Goal: Transaction & Acquisition: Purchase product/service

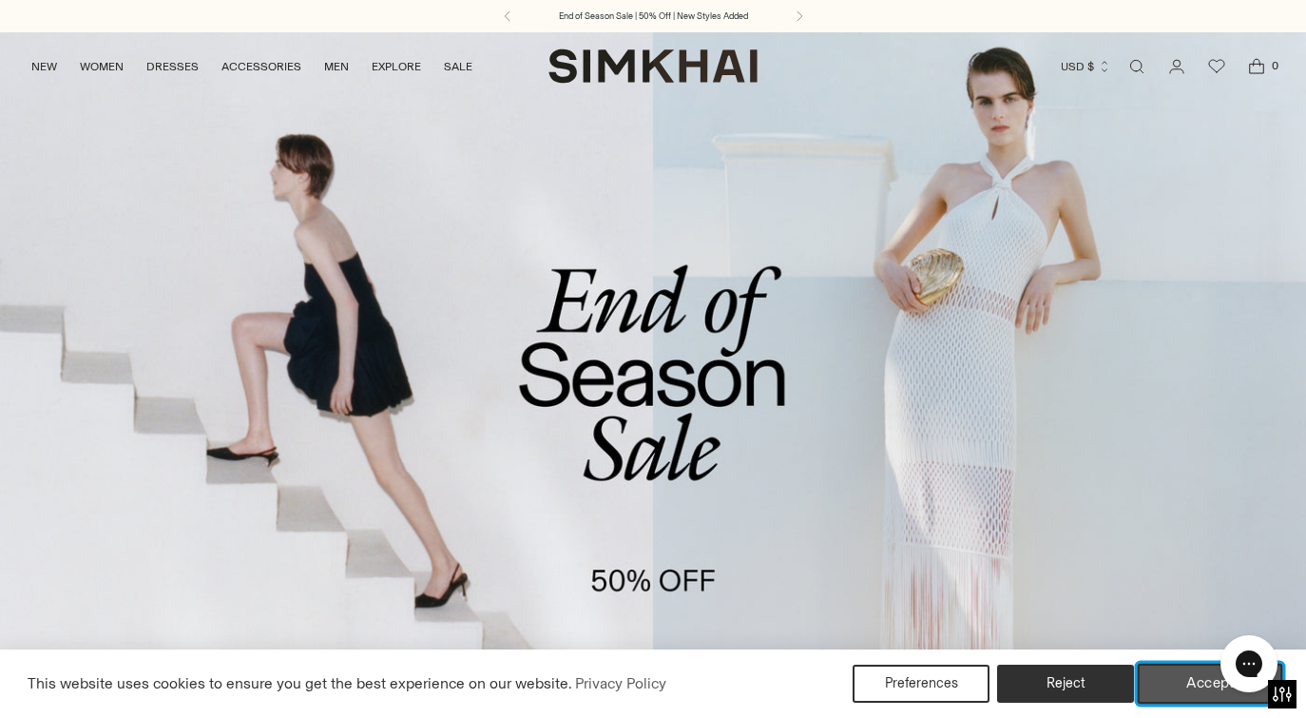
click at [1177, 683] on button "Accept" at bounding box center [1210, 684] width 145 height 40
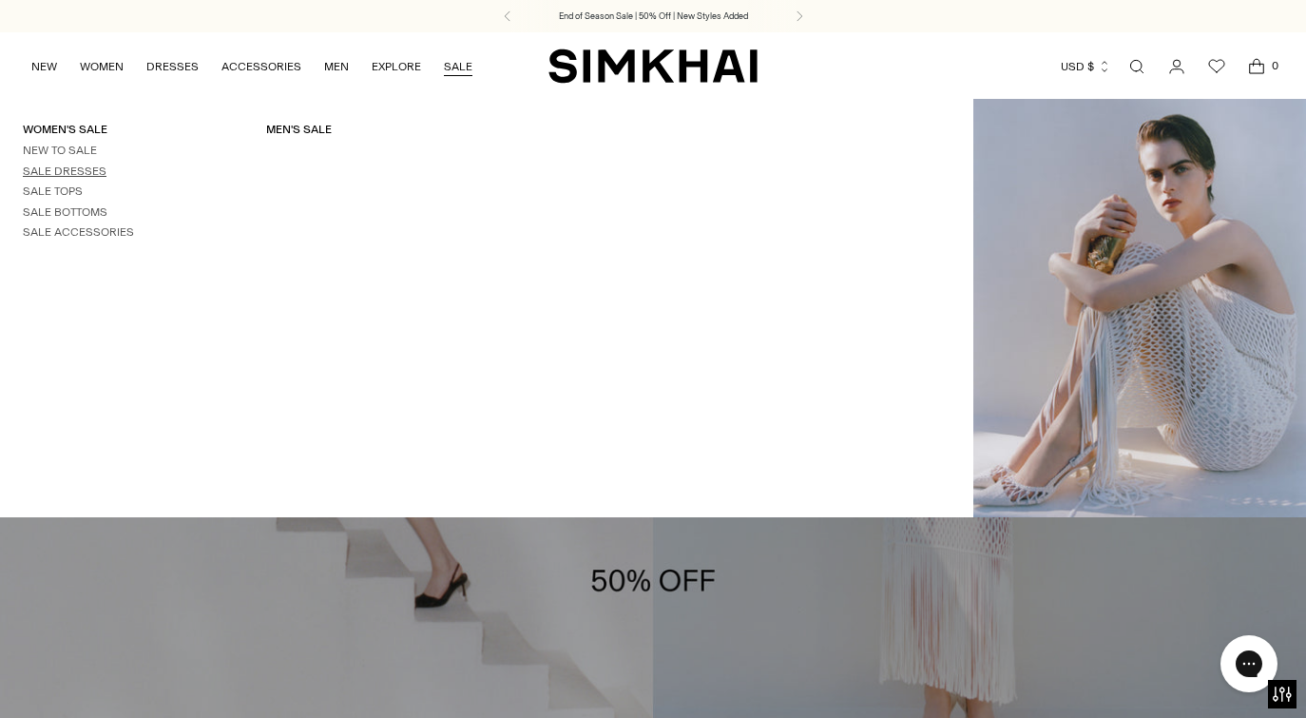
click at [84, 170] on link "Sale Dresses" at bounding box center [65, 170] width 84 height 13
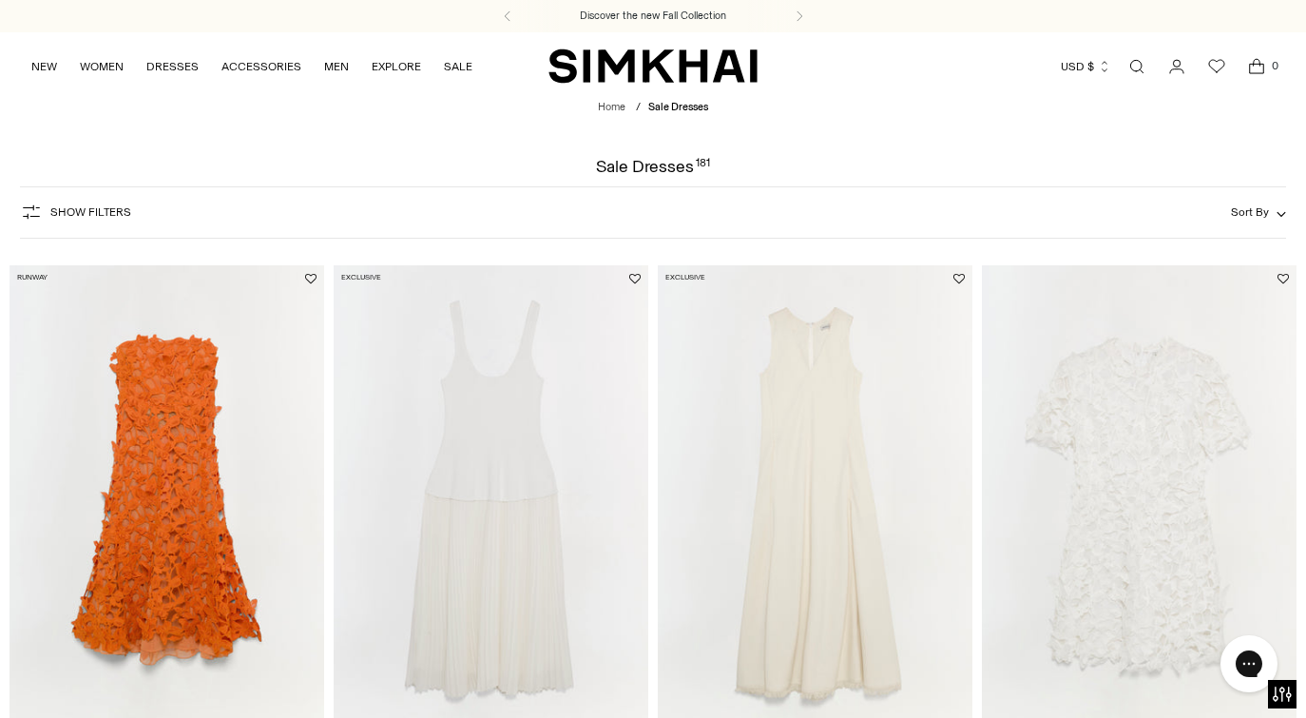
click at [1243, 215] on span "Sort By" at bounding box center [1250, 211] width 38 height 13
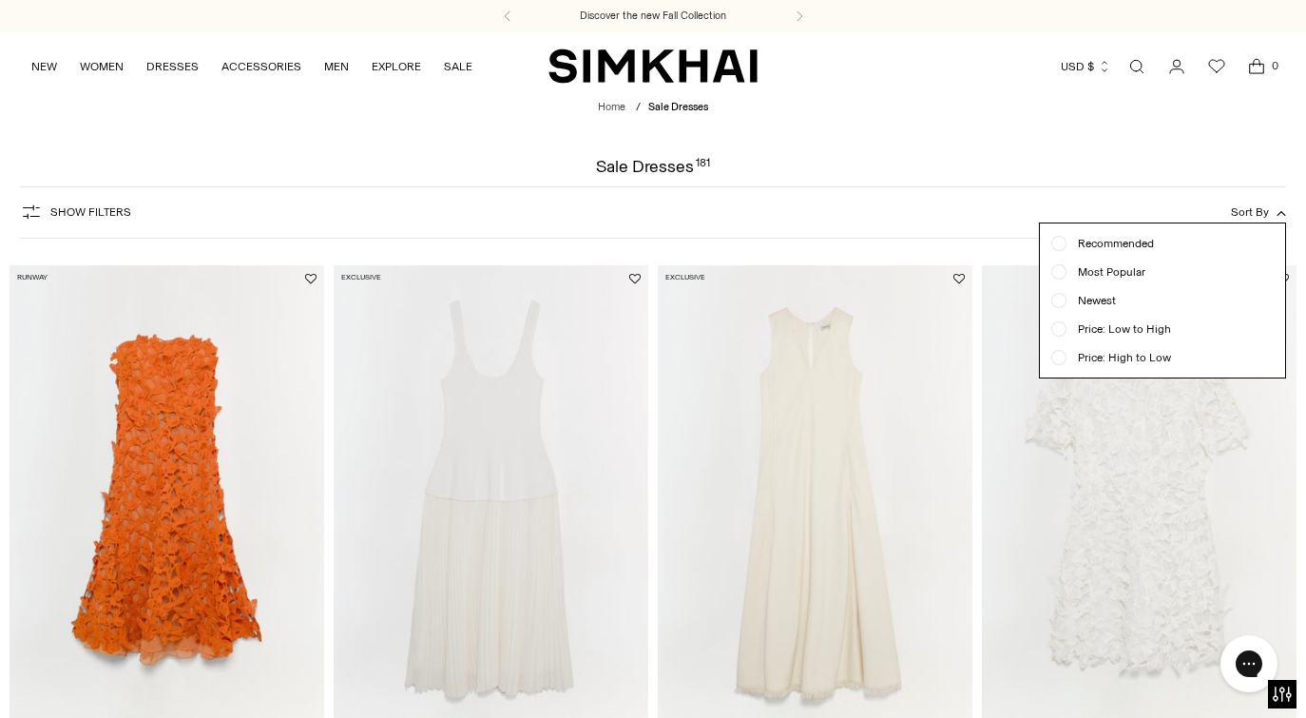
click at [1150, 357] on span "Price: High to Low" at bounding box center [1119, 357] width 105 height 17
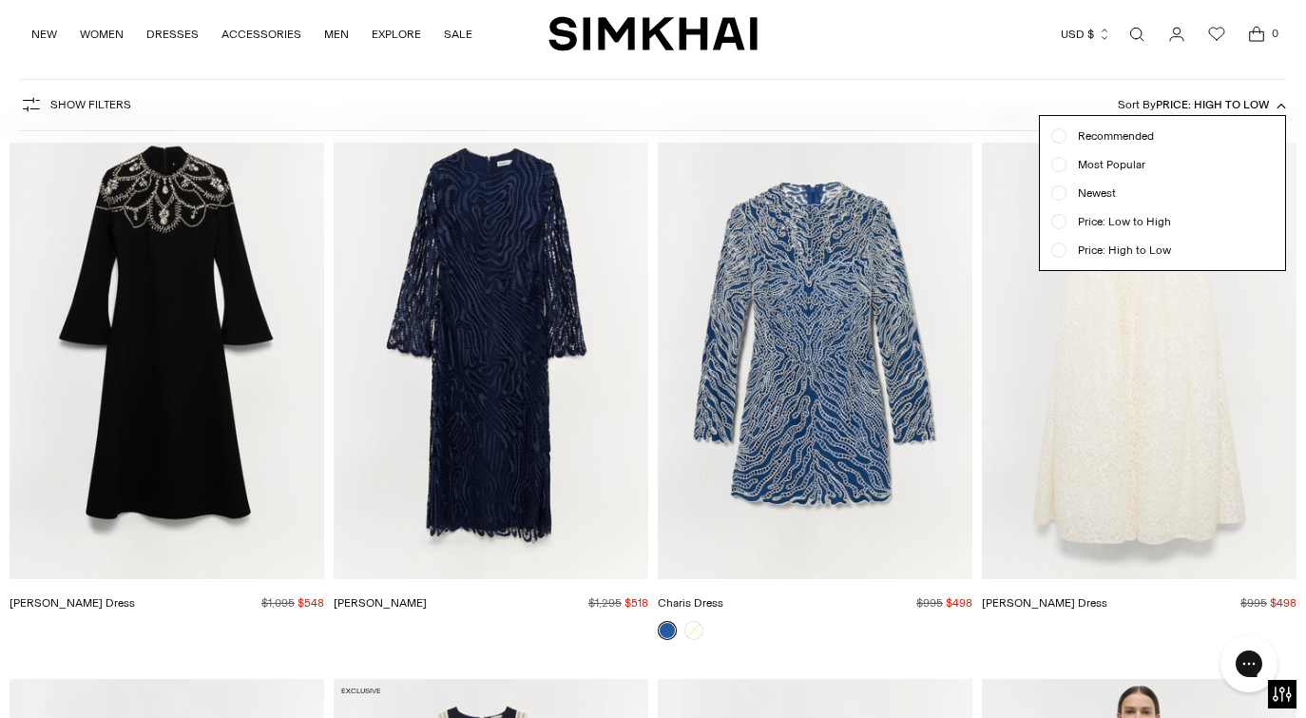
scroll to position [1875, 0]
click at [828, 408] on div at bounding box center [653, 359] width 1306 height 718
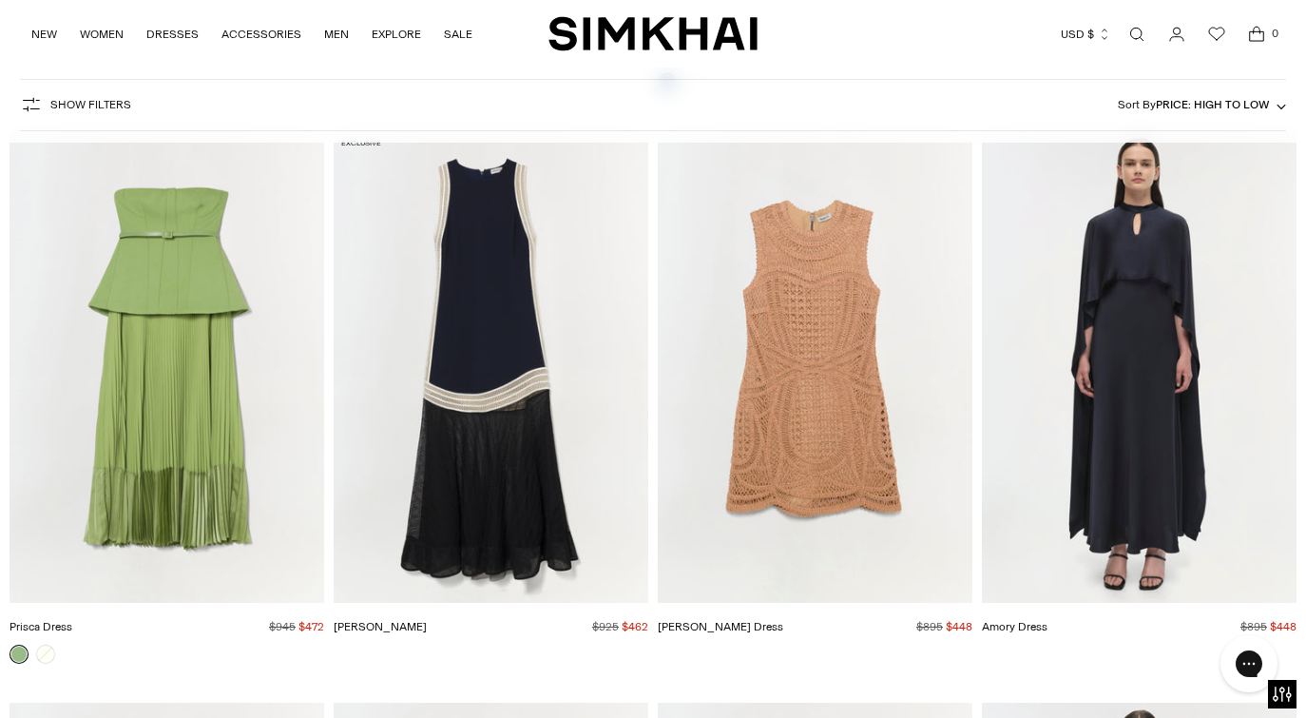
scroll to position [2455, 0]
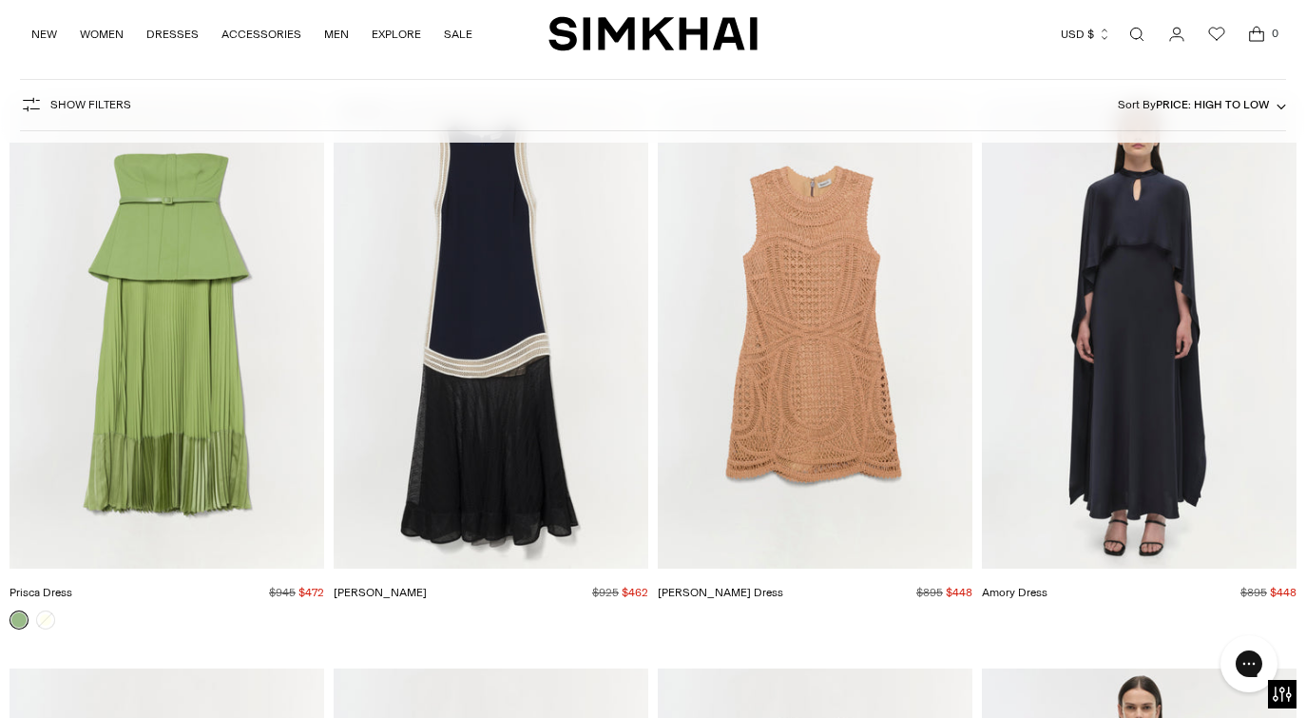
click at [0, 0] on img "Amory Dress" at bounding box center [0, 0] width 0 height 0
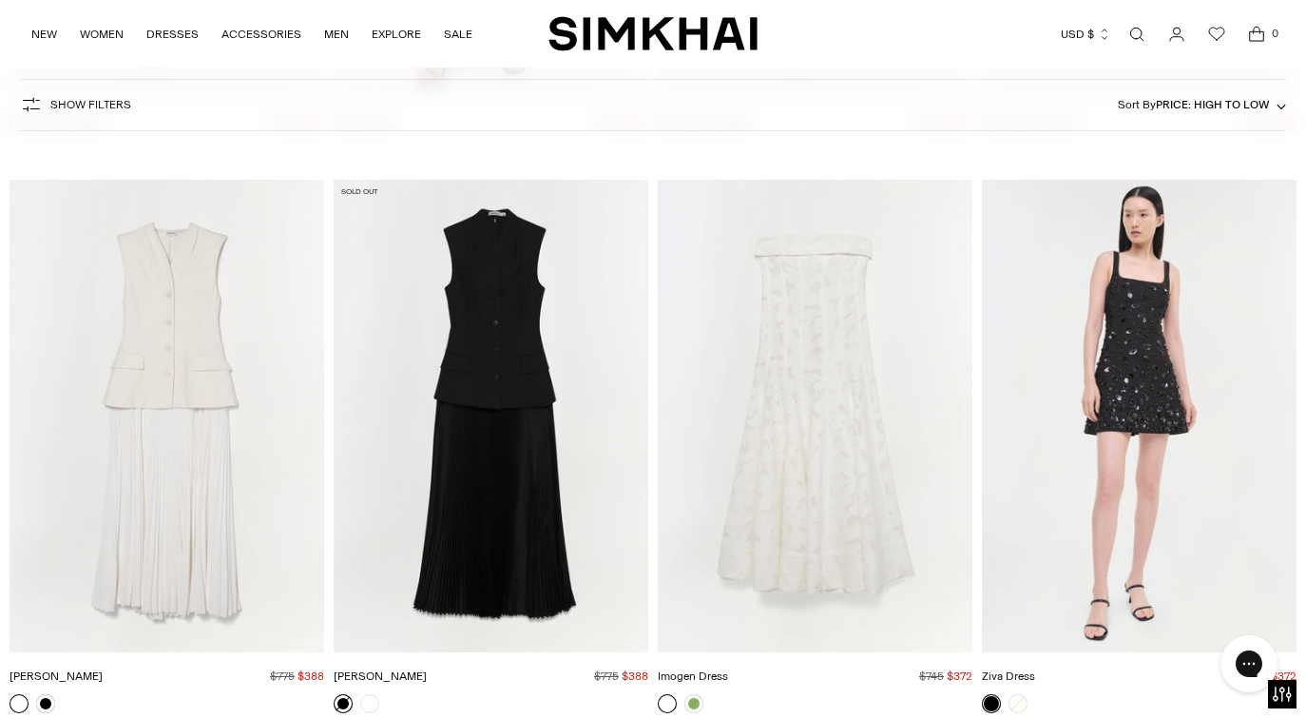
scroll to position [6364, 0]
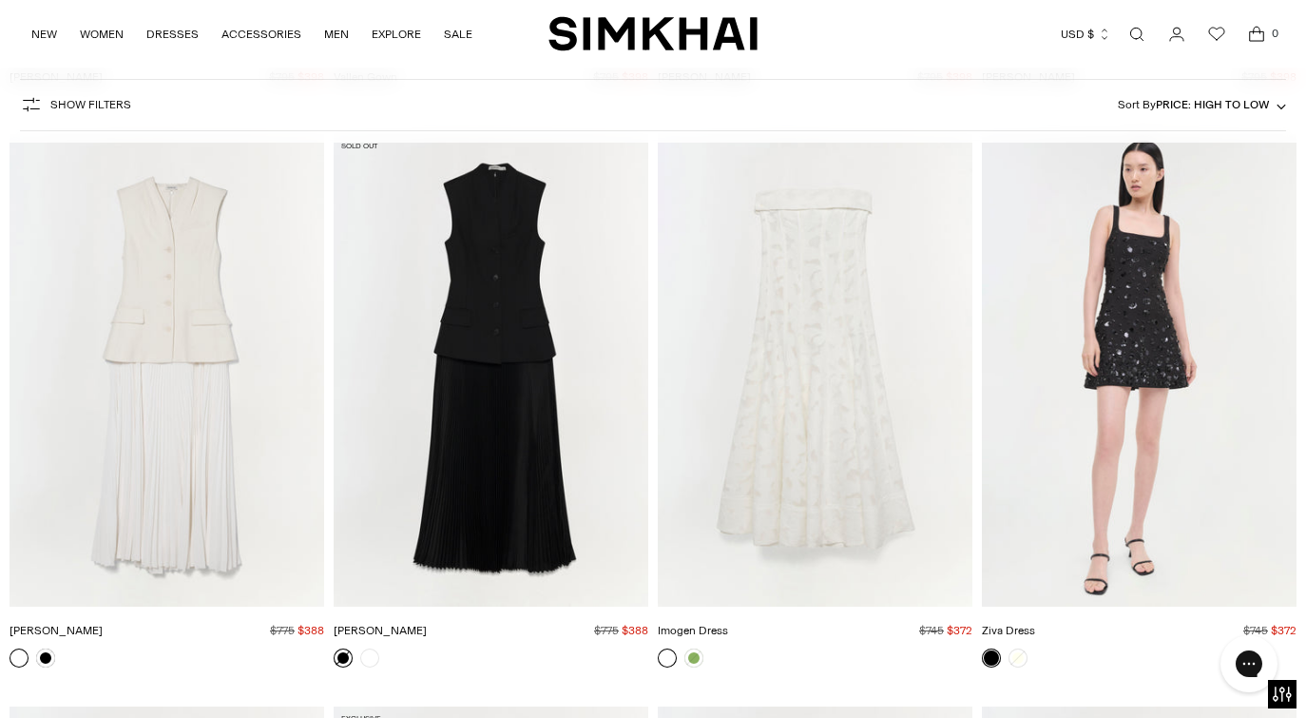
click at [0, 0] on img "Georgina Dress" at bounding box center [0, 0] width 0 height 0
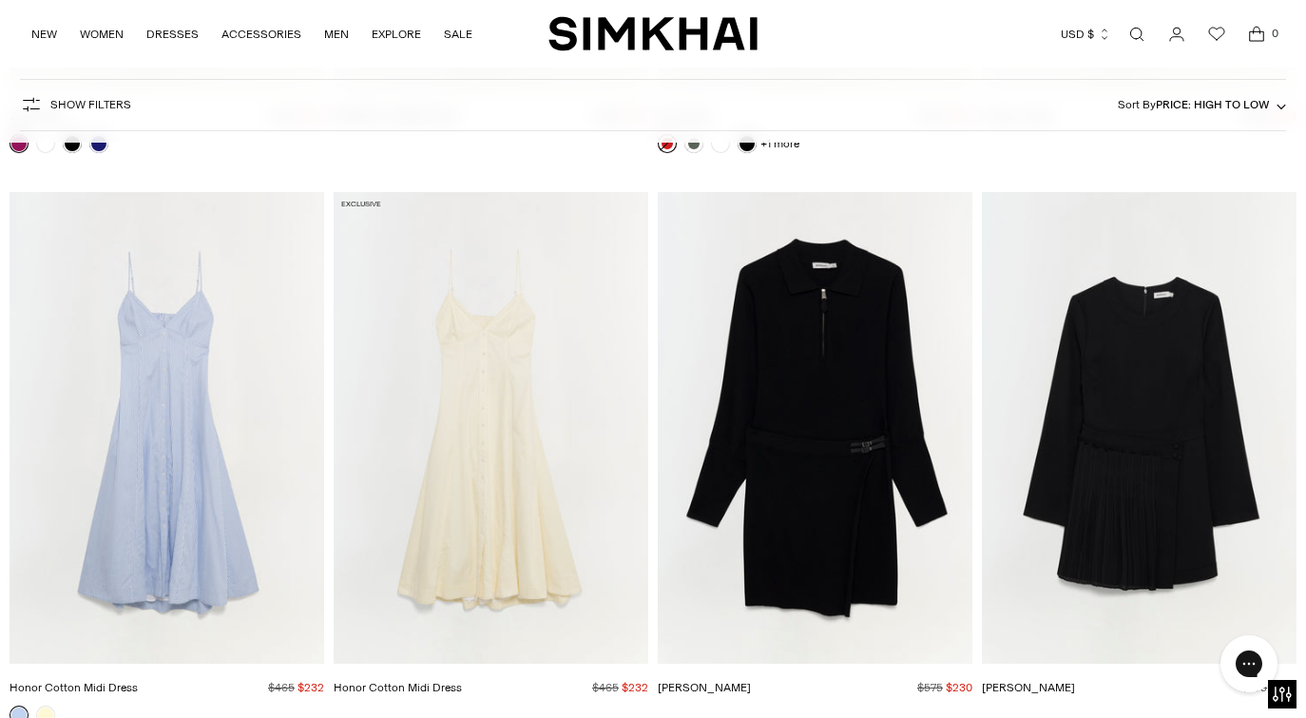
scroll to position [21770, 0]
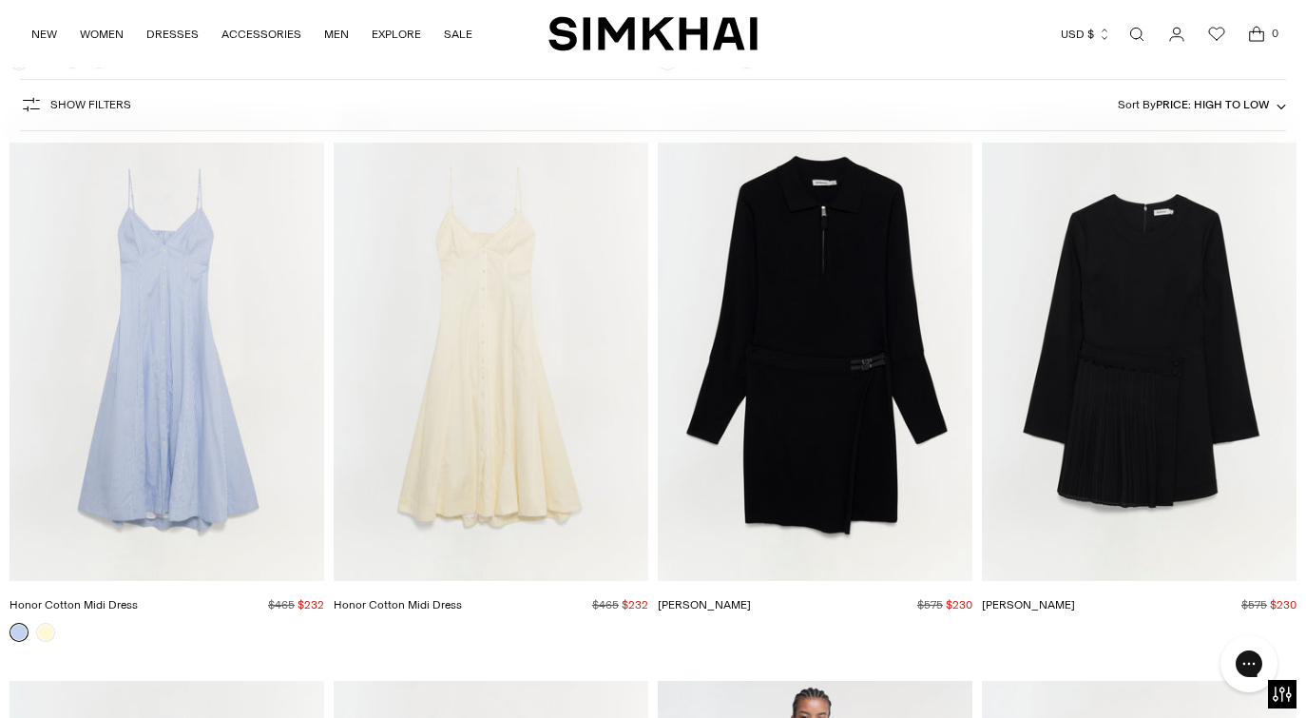
click at [0, 0] on img "Harvey Dress" at bounding box center [0, 0] width 0 height 0
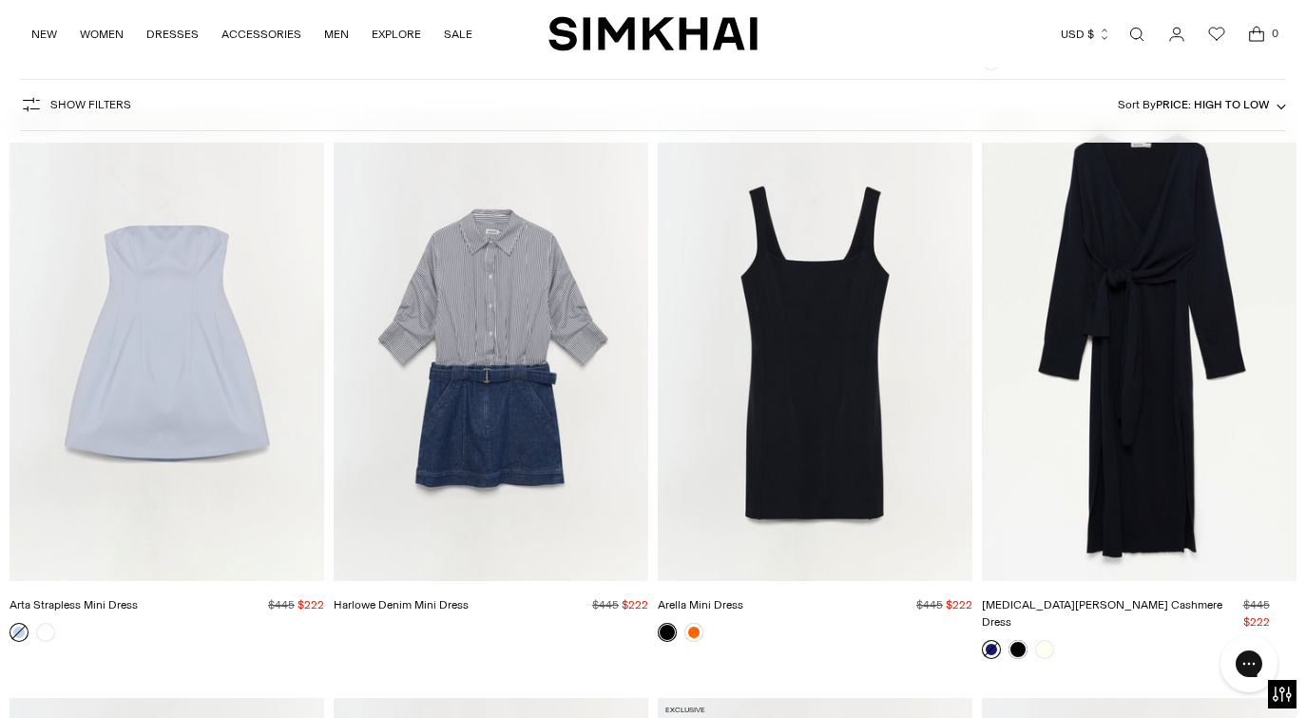
scroll to position [22937, 0]
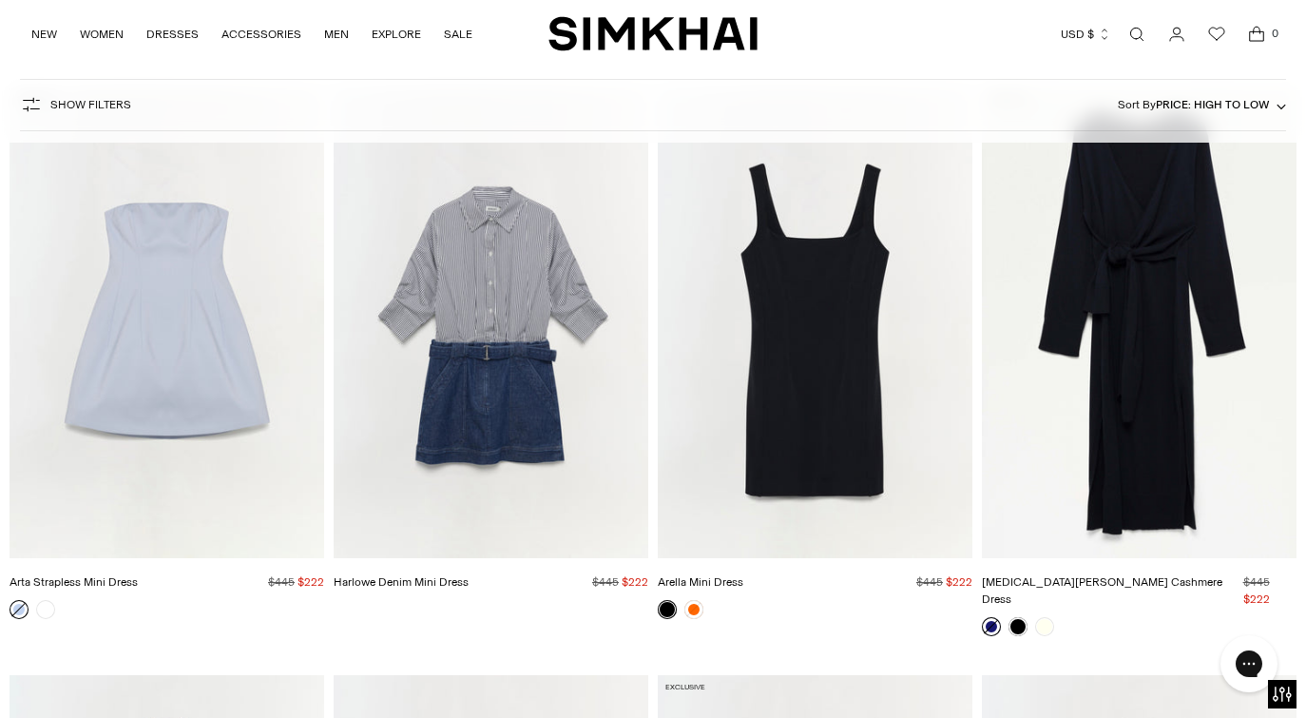
click at [0, 0] on img "Skyla Cotton Cashmere Dress" at bounding box center [0, 0] width 0 height 0
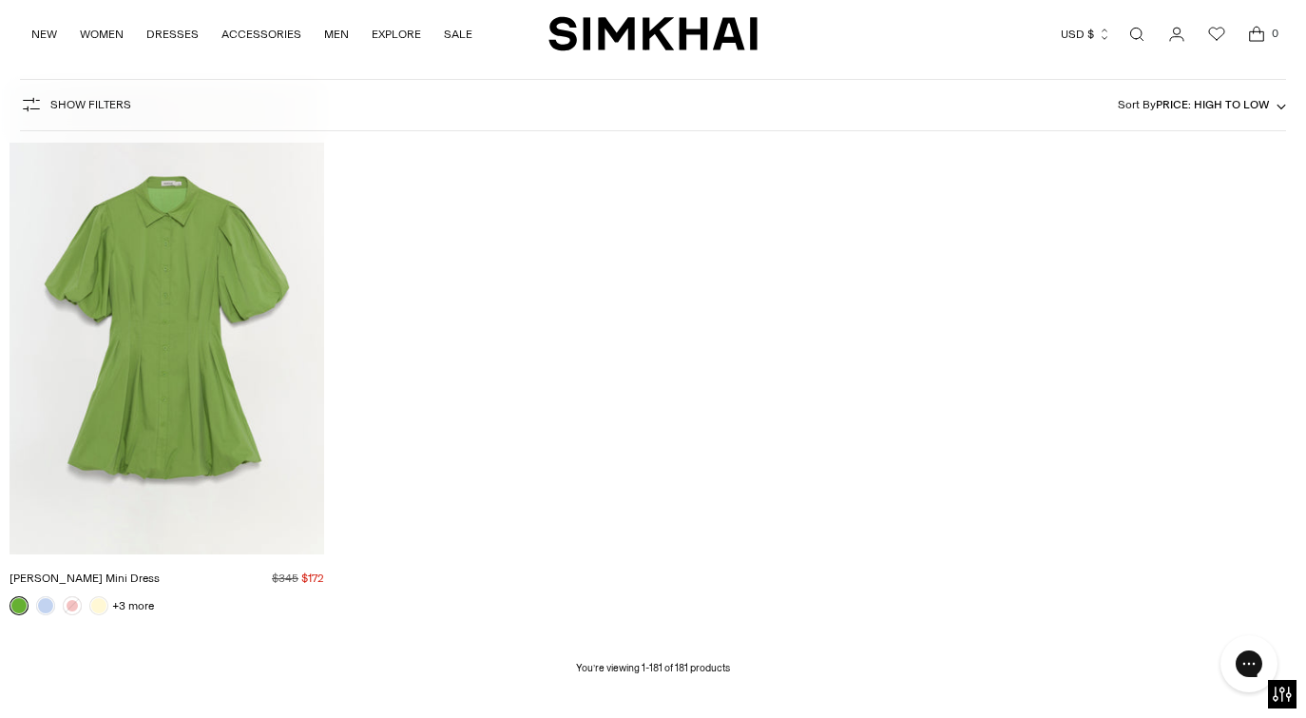
scroll to position [25818, 0]
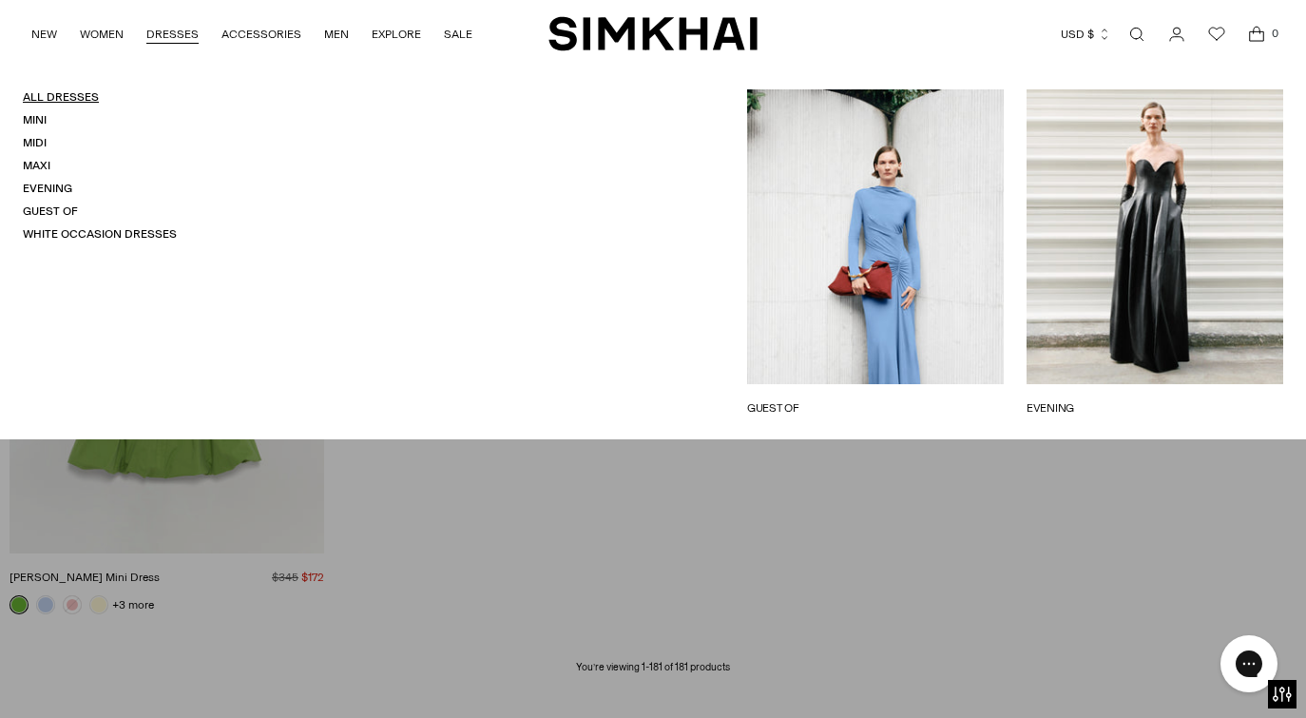
click at [48, 97] on link "All Dresses" at bounding box center [61, 96] width 76 height 13
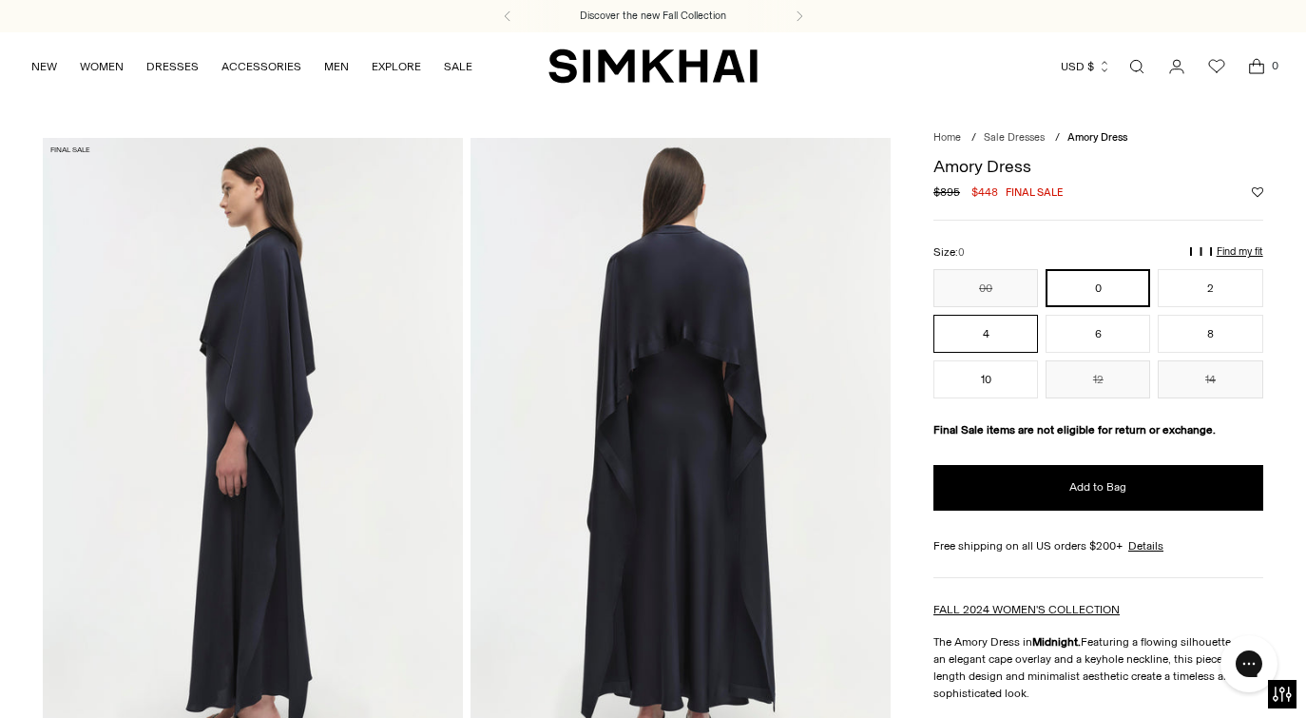
click at [1002, 331] on button "4" at bounding box center [986, 334] width 105 height 38
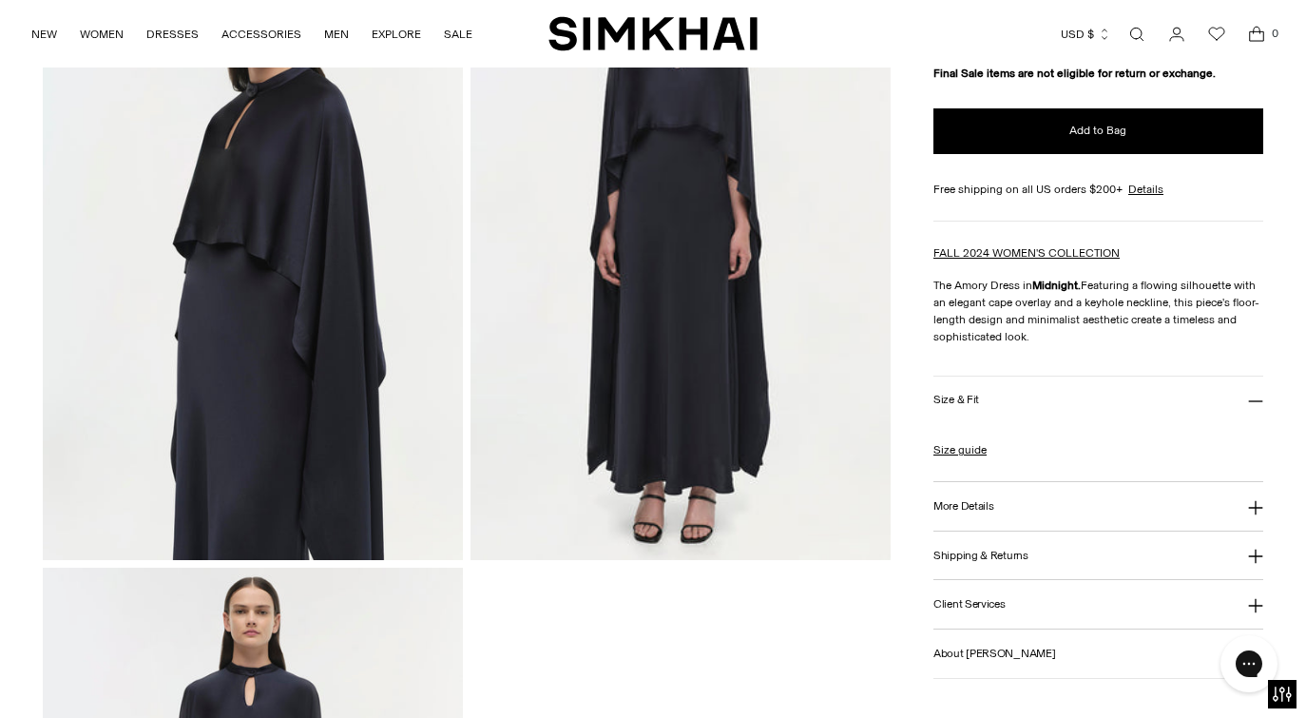
scroll to position [892, 0]
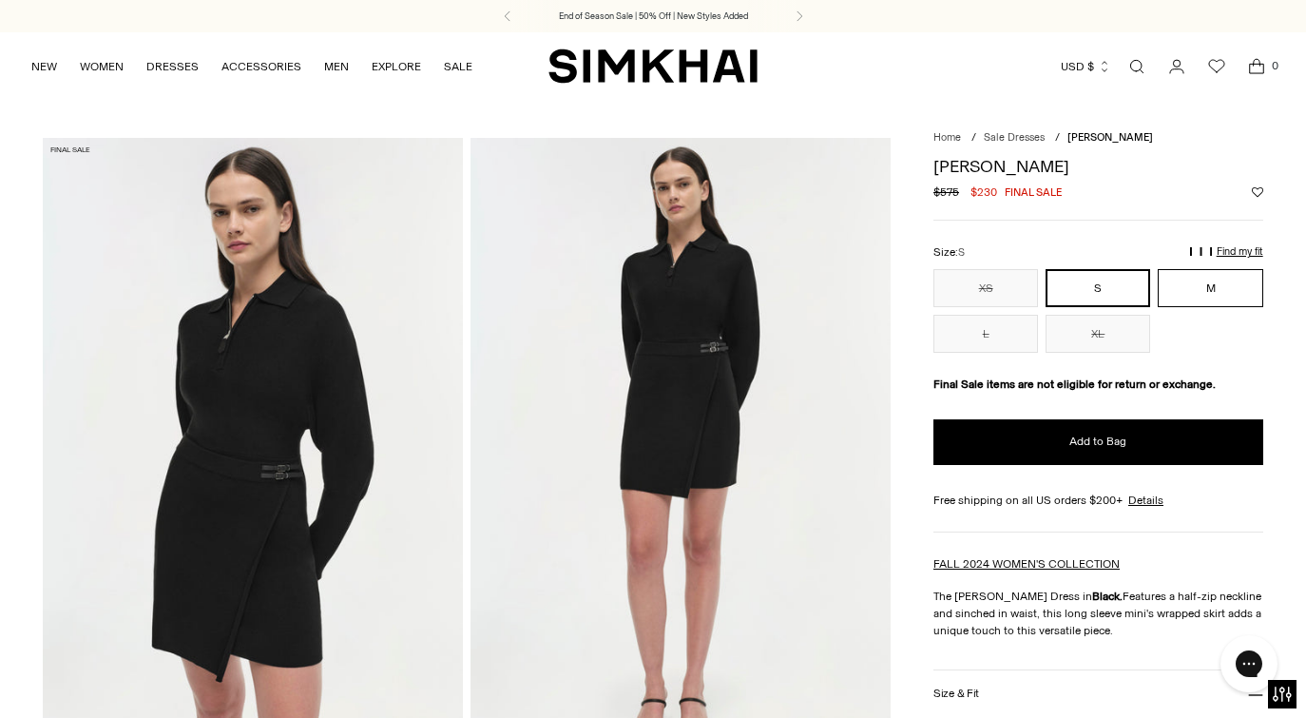
click at [1219, 295] on button "M" at bounding box center [1210, 288] width 105 height 38
click at [1113, 293] on button "S" at bounding box center [1098, 288] width 105 height 38
click at [1055, 252] on p "Find my fit" at bounding box center [1044, 259] width 22 height 34
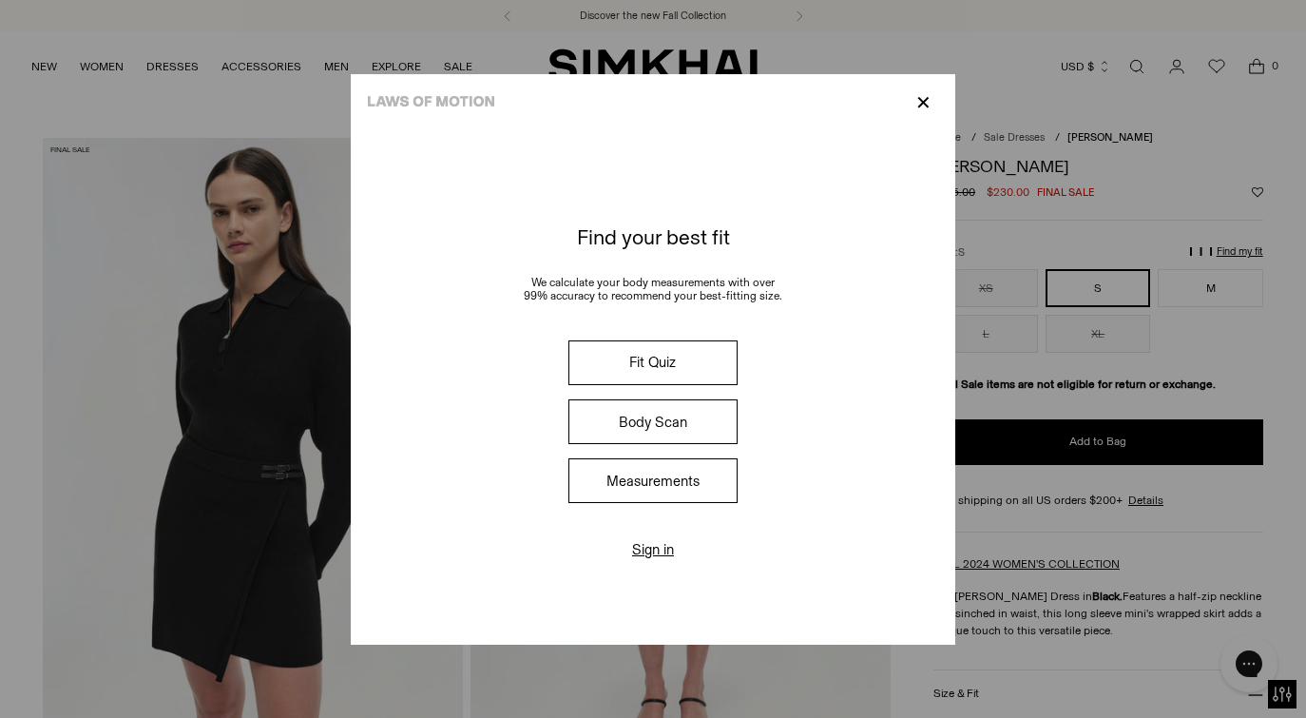
click at [926, 99] on p "✕" at bounding box center [924, 103] width 26 height 32
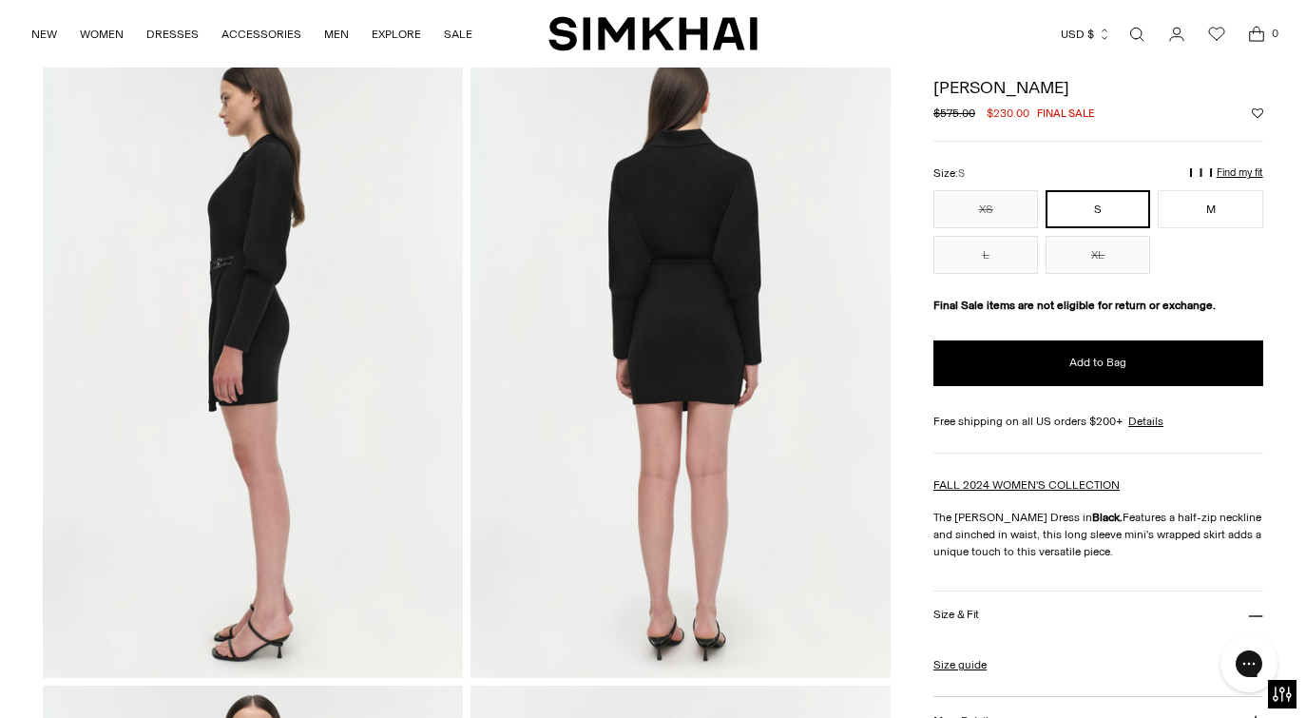
scroll to position [723, 0]
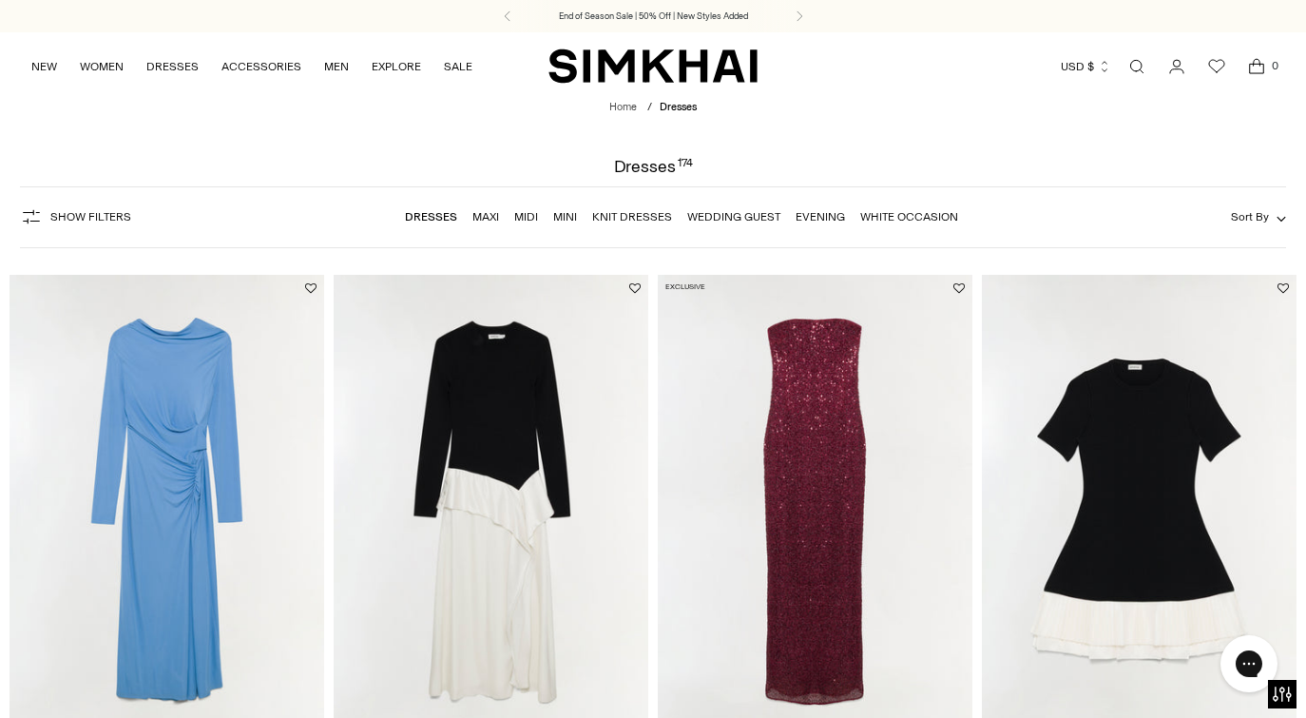
click at [1256, 218] on span "Sort By" at bounding box center [1250, 216] width 38 height 13
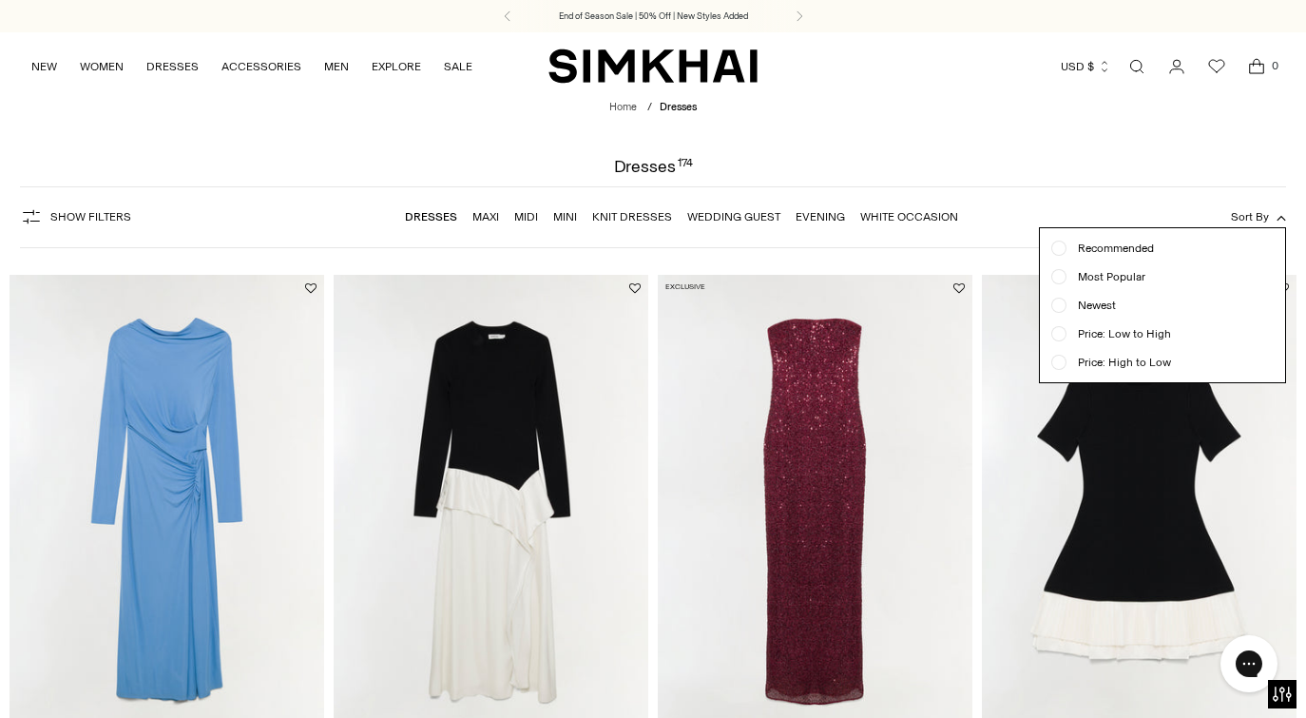
click at [1151, 366] on span "Price: High to Low" at bounding box center [1119, 362] width 105 height 17
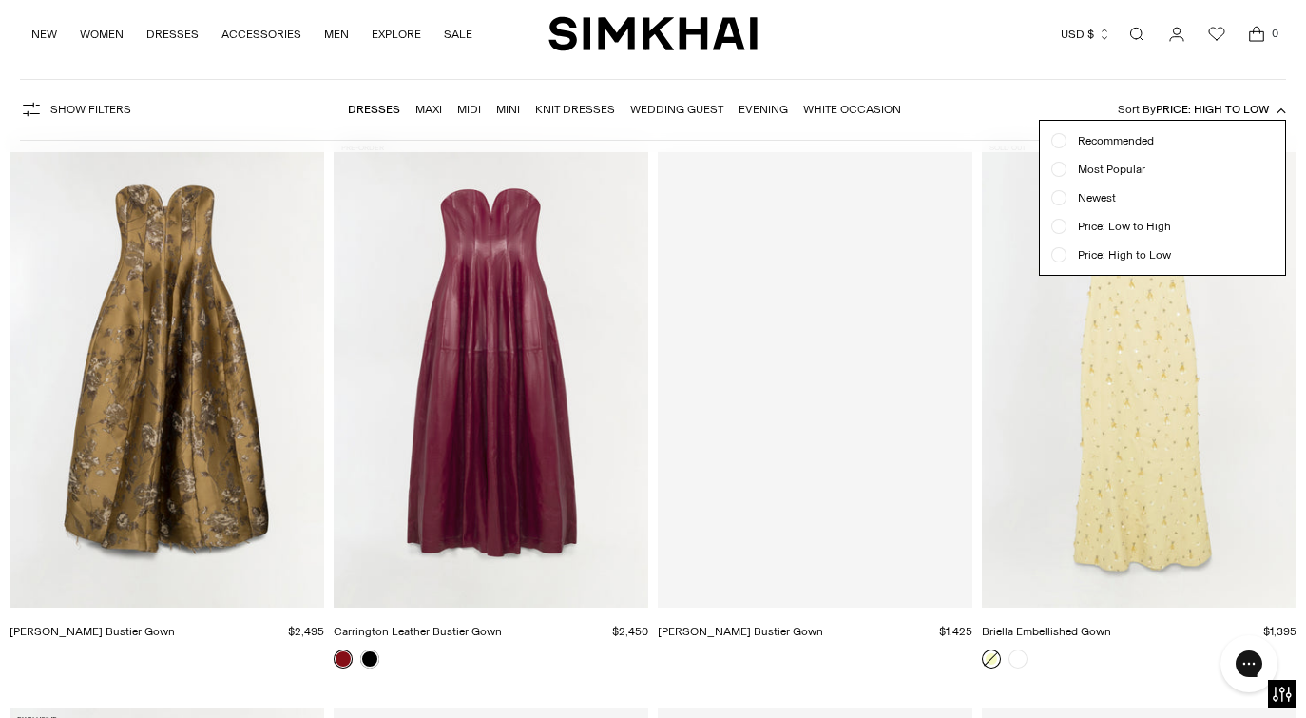
scroll to position [141, 0]
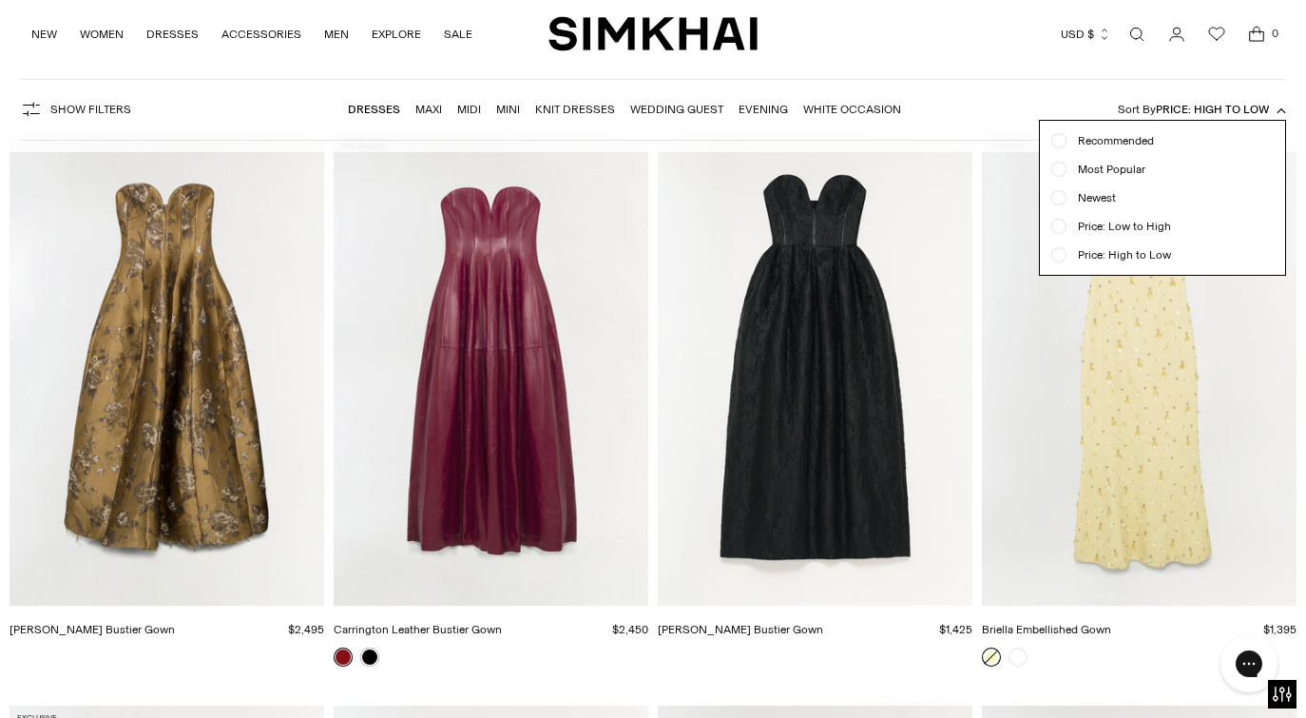
click at [1140, 174] on span "Most Popular" at bounding box center [1106, 169] width 79 height 17
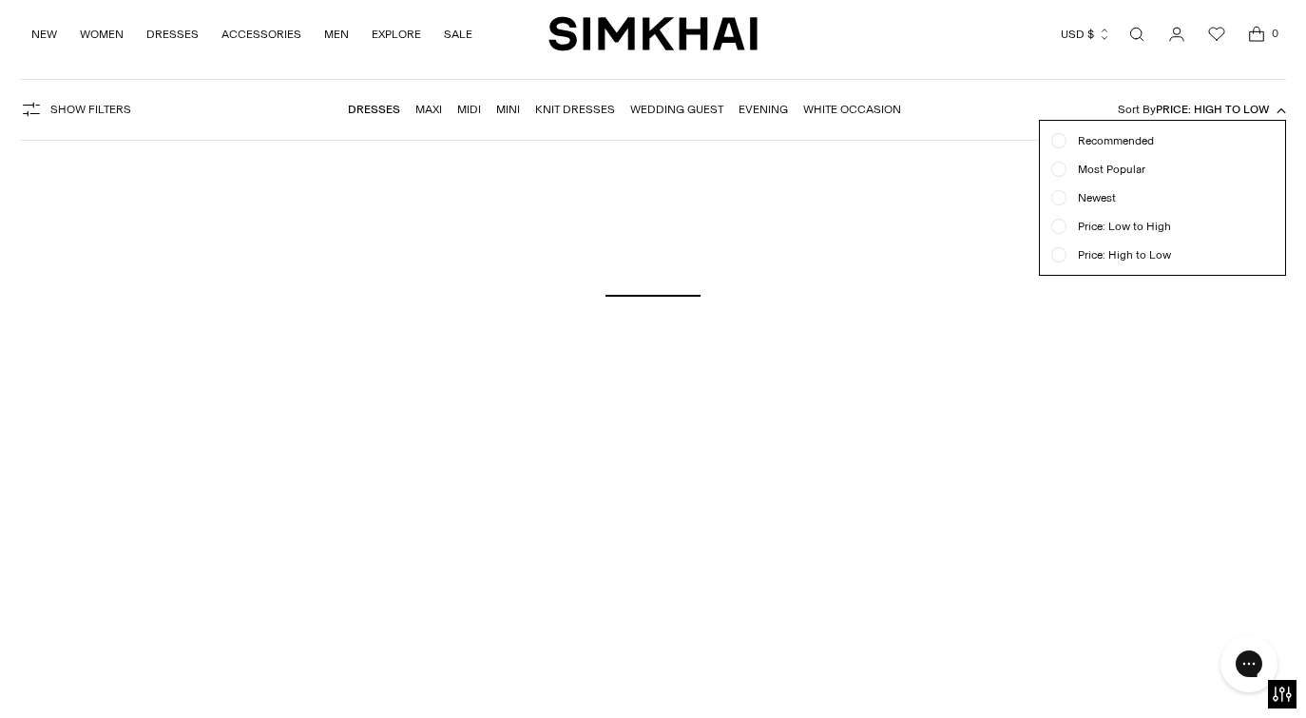
scroll to position [141, 0]
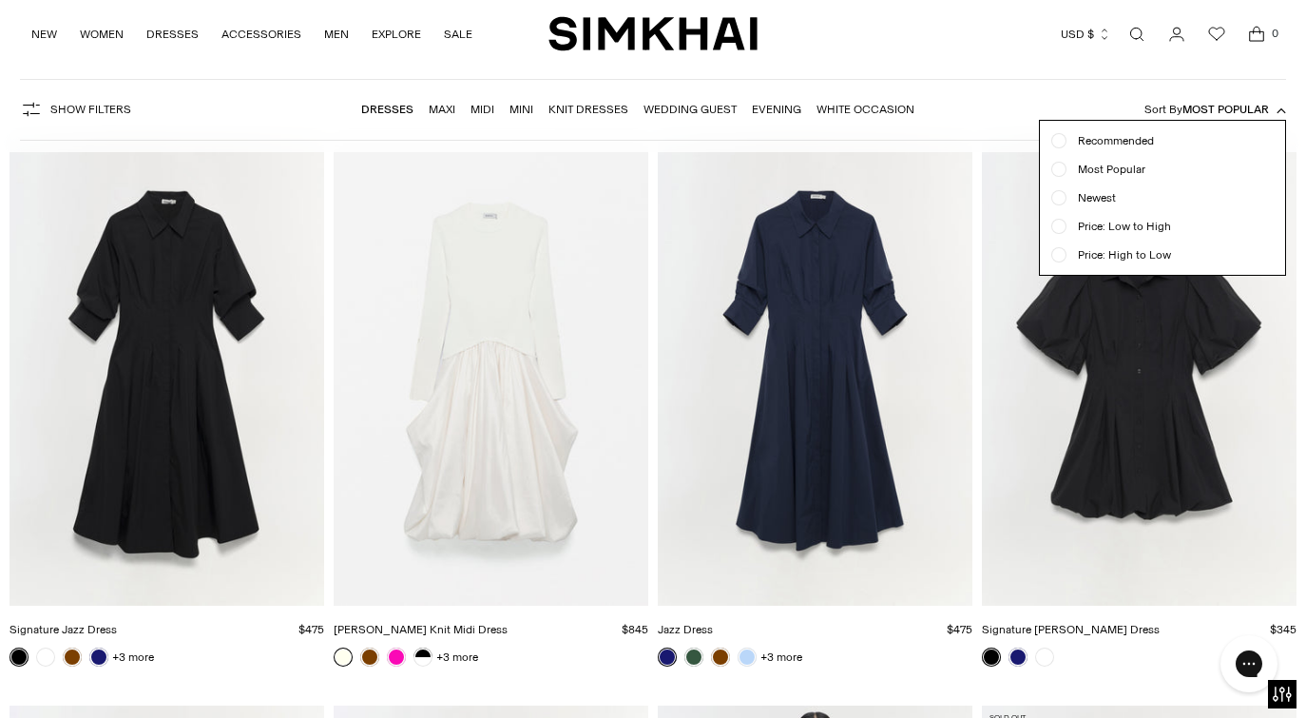
click at [1086, 252] on span "Price: High to Low" at bounding box center [1119, 254] width 105 height 17
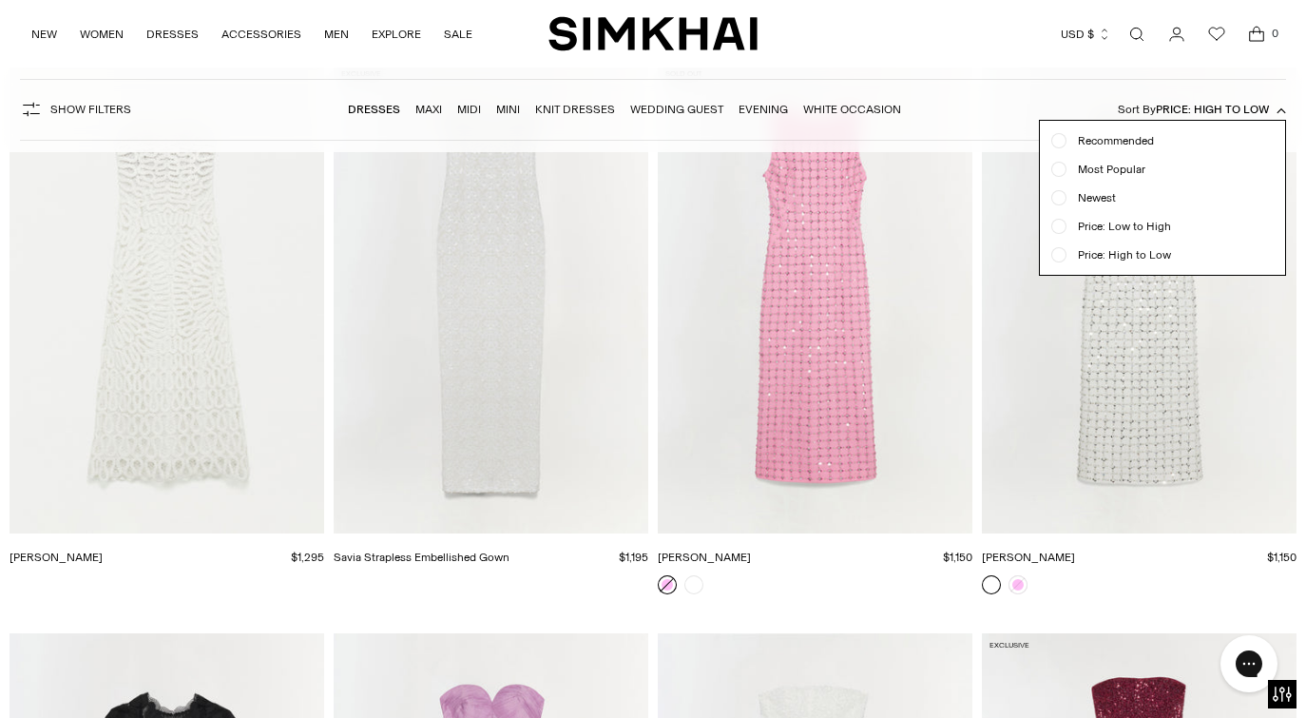
scroll to position [1363, 0]
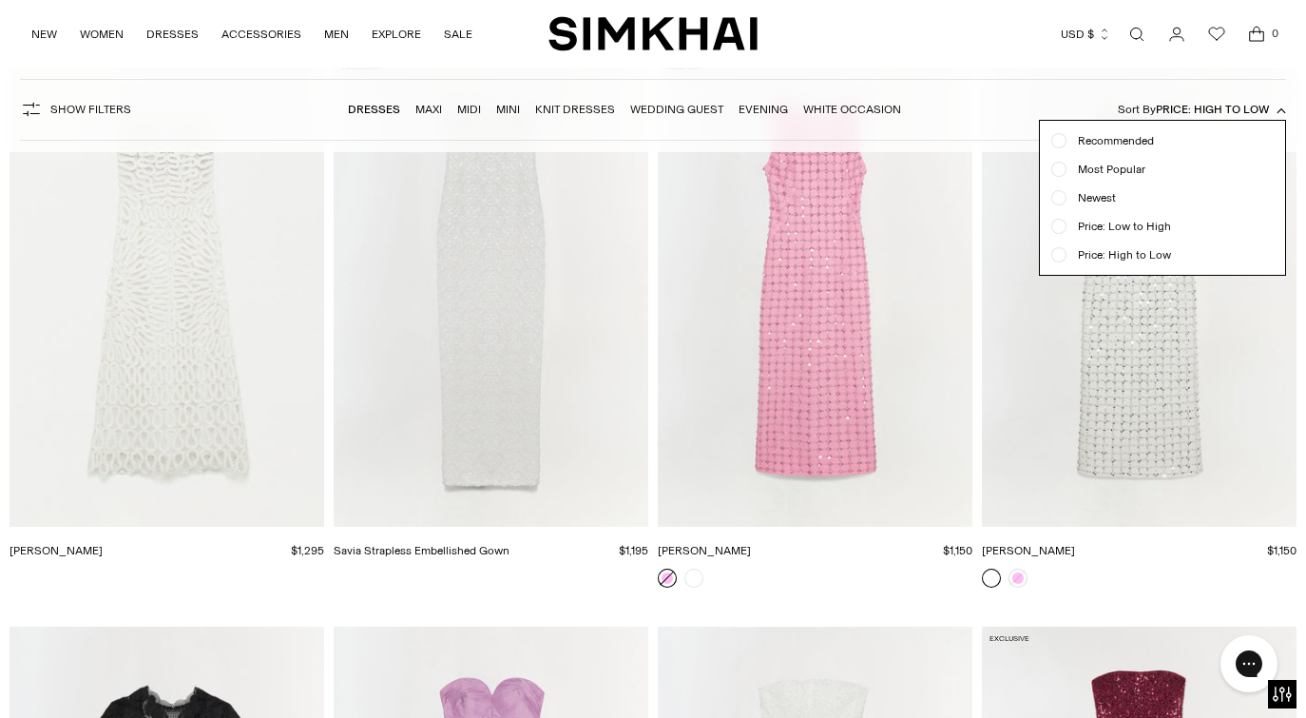
click at [1280, 104] on button "Sort By Price: High to Low" at bounding box center [1202, 109] width 168 height 21
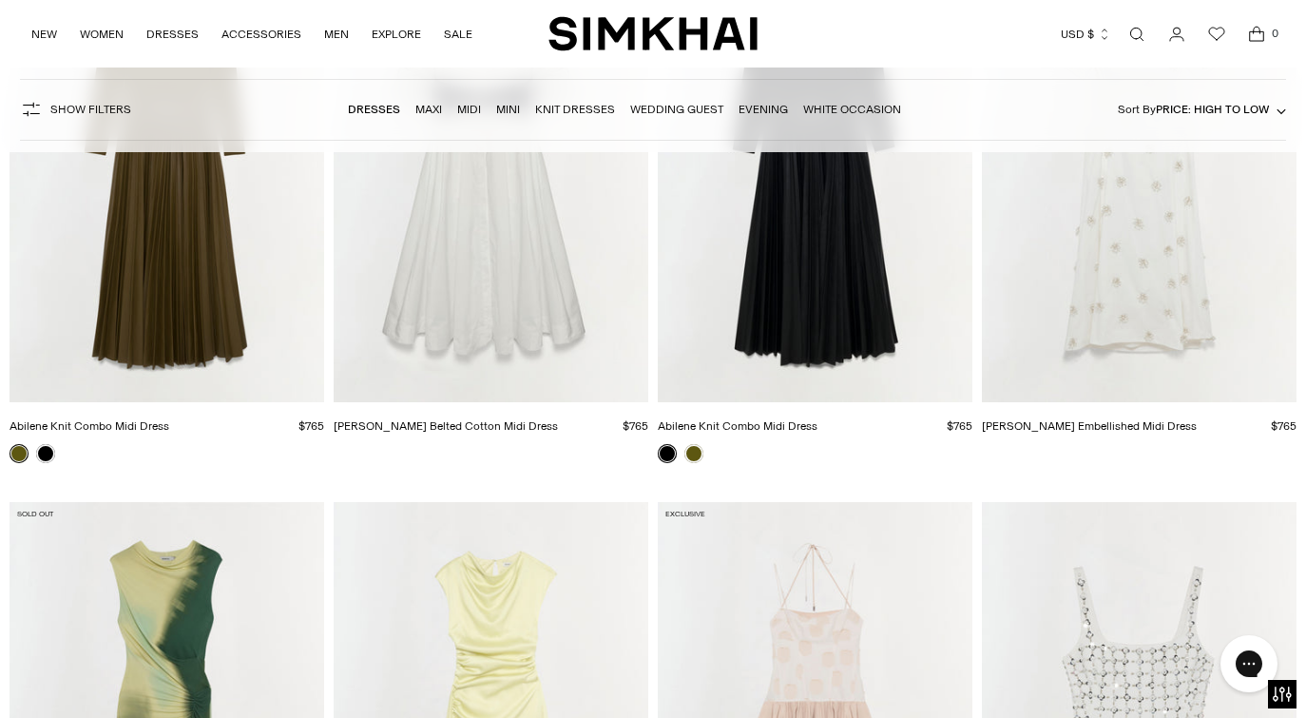
scroll to position [11794, 0]
